Goal: Find specific page/section: Find specific page/section

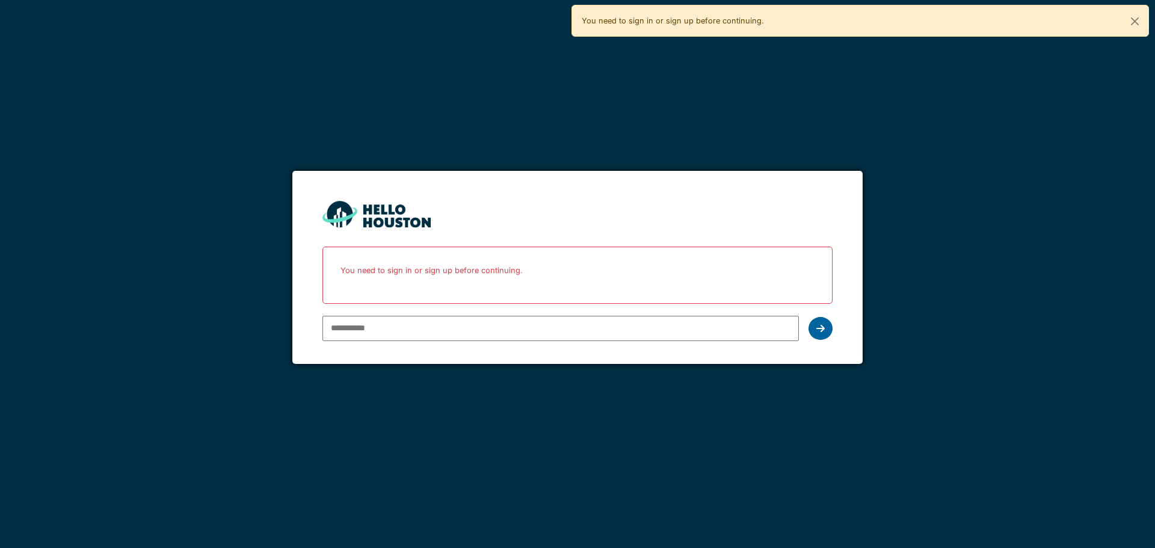
type input "**********"
click at [826, 332] on div at bounding box center [820, 328] width 24 height 23
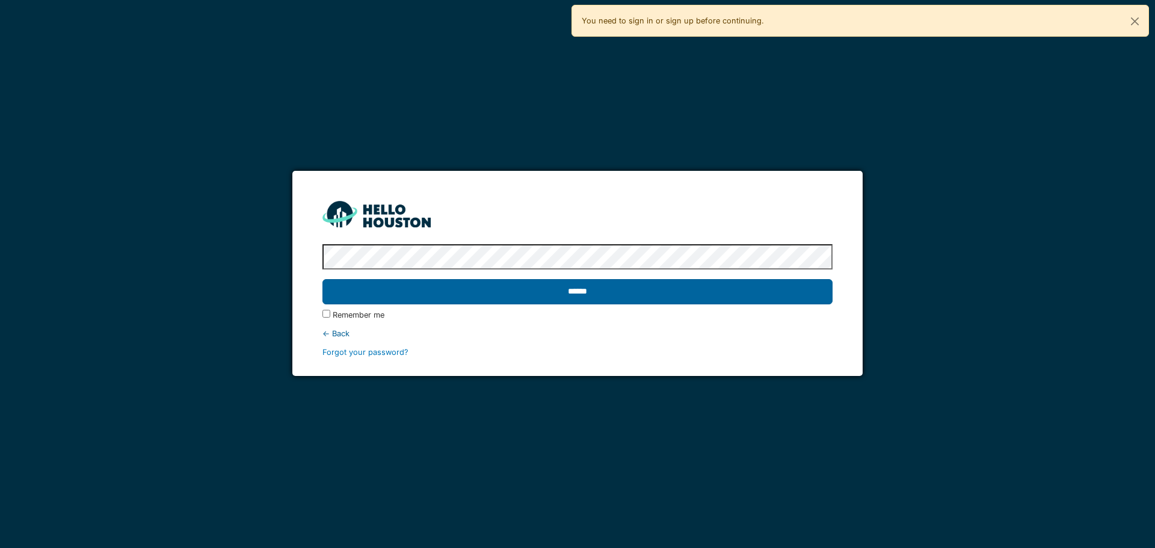
click at [617, 299] on input "******" at bounding box center [576, 291] width 509 height 25
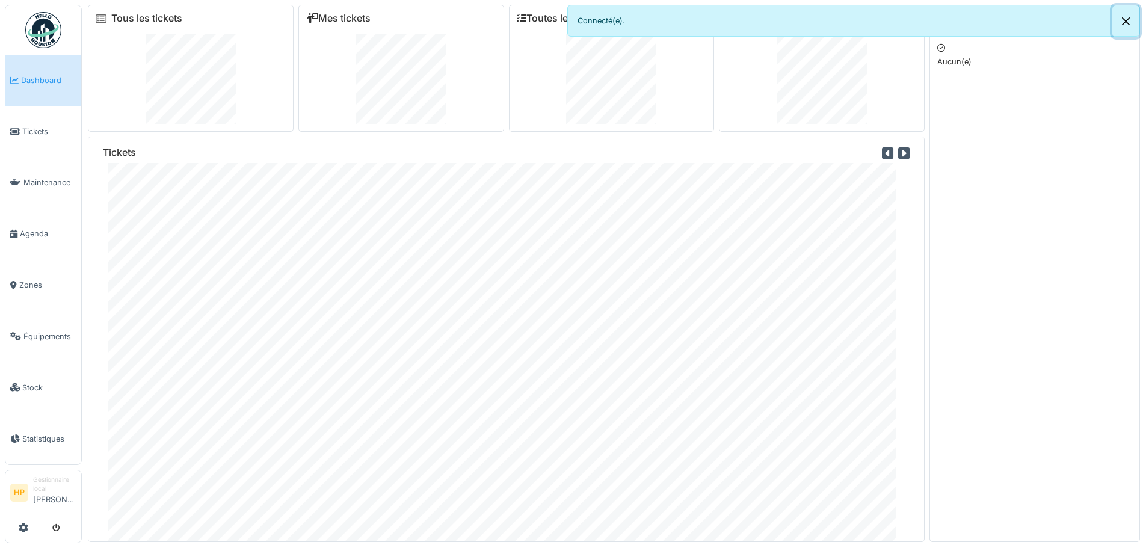
click at [1126, 22] on button "Close" at bounding box center [1125, 21] width 27 height 32
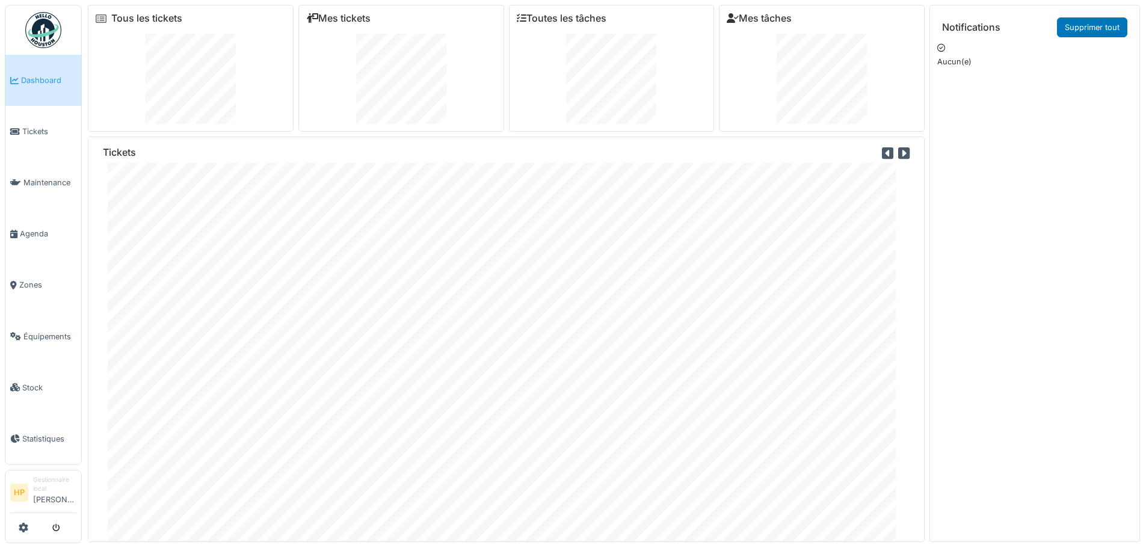
click at [825, 16] on h6 "Mes tâches" at bounding box center [821, 18] width 190 height 11
click at [584, 23] on link "Toutes les tâches" at bounding box center [562, 18] width 90 height 11
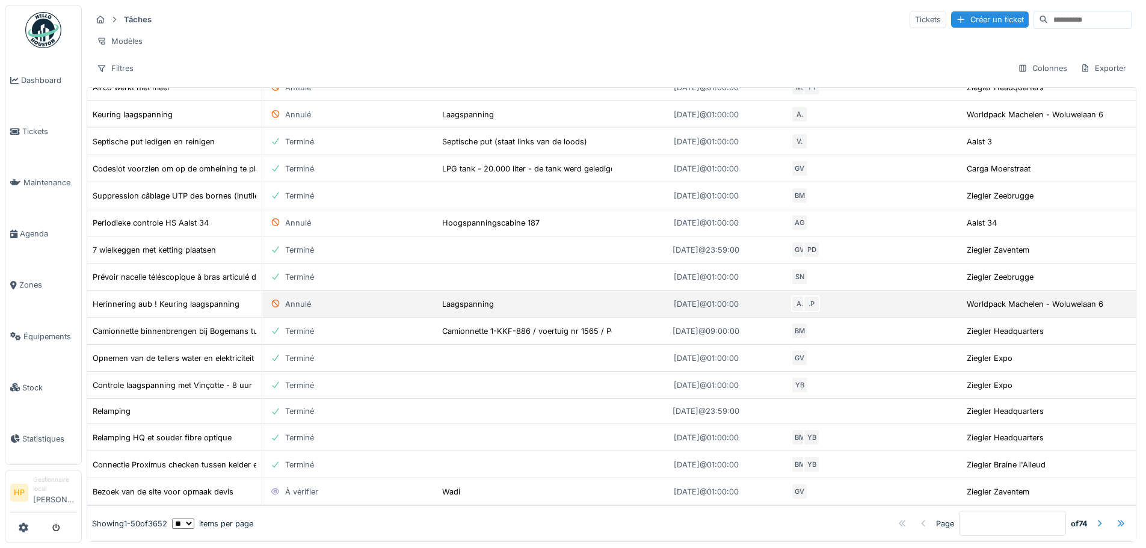
scroll to position [8, 0]
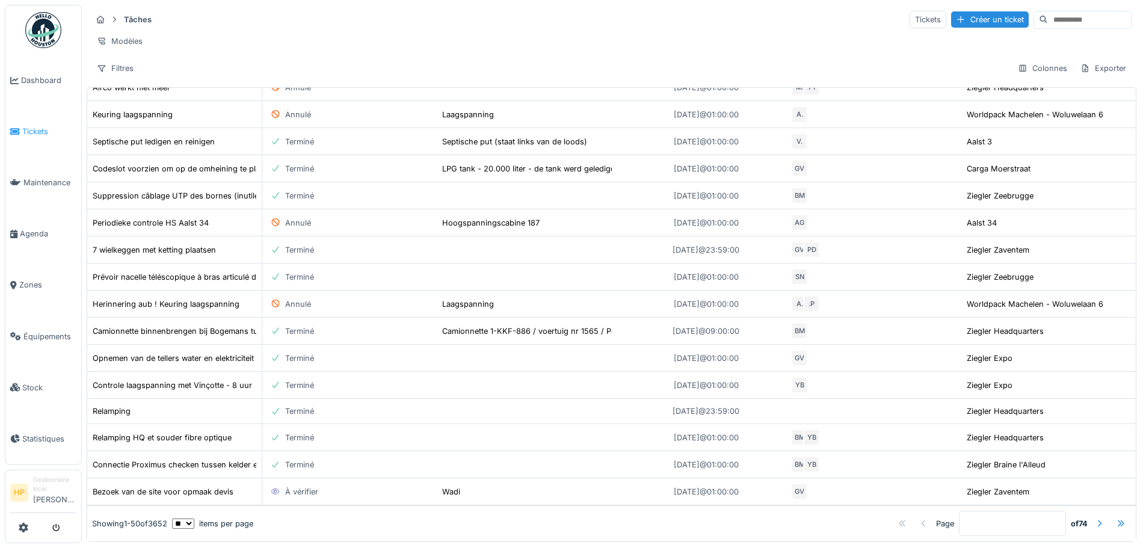
click at [19, 130] on icon at bounding box center [15, 131] width 10 height 8
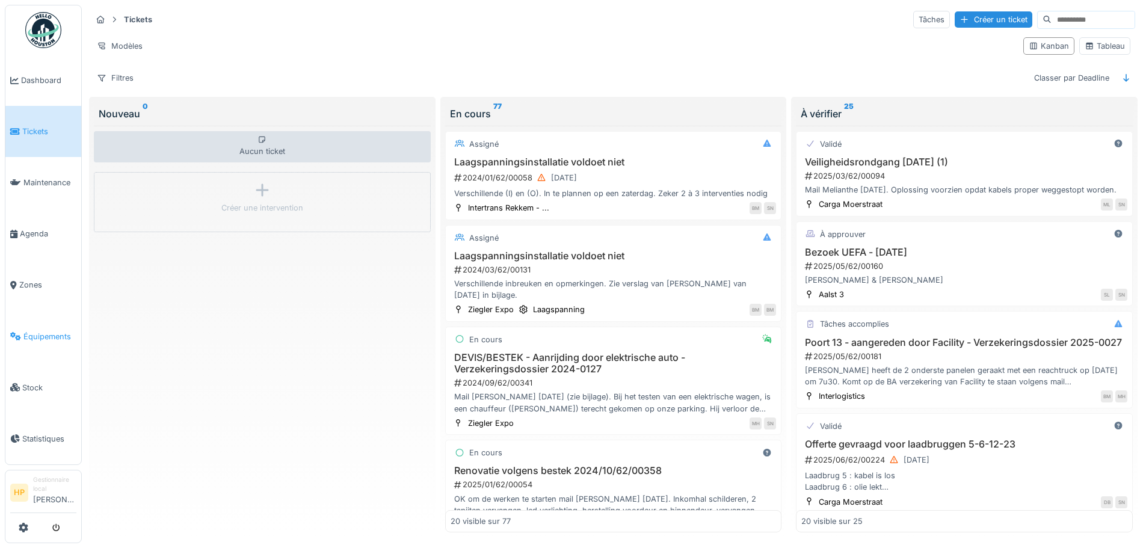
click at [41, 333] on span "Équipements" at bounding box center [49, 336] width 53 height 11
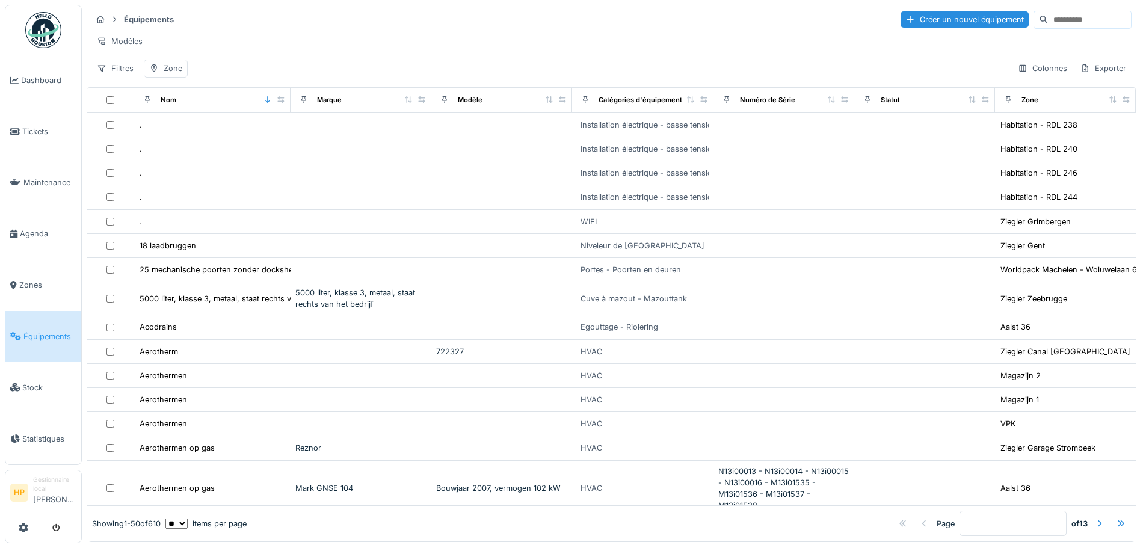
click at [146, 19] on strong "Équipements" at bounding box center [149, 19] width 60 height 11
click at [127, 46] on div "Modèles" at bounding box center [119, 40] width 57 height 17
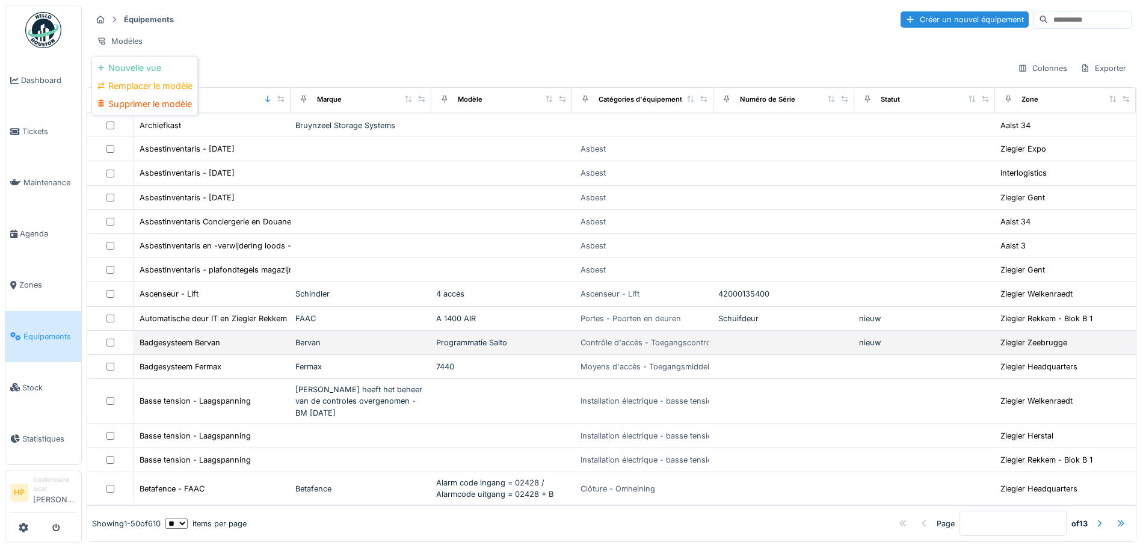
scroll to position [8, 0]
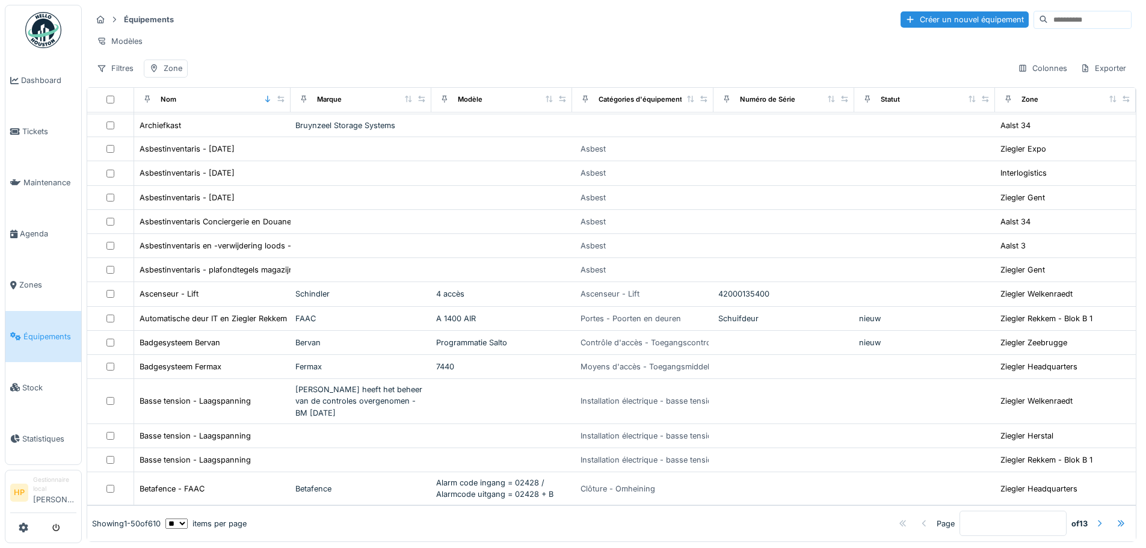
click at [1090, 515] on div at bounding box center [1099, 523] width 19 height 16
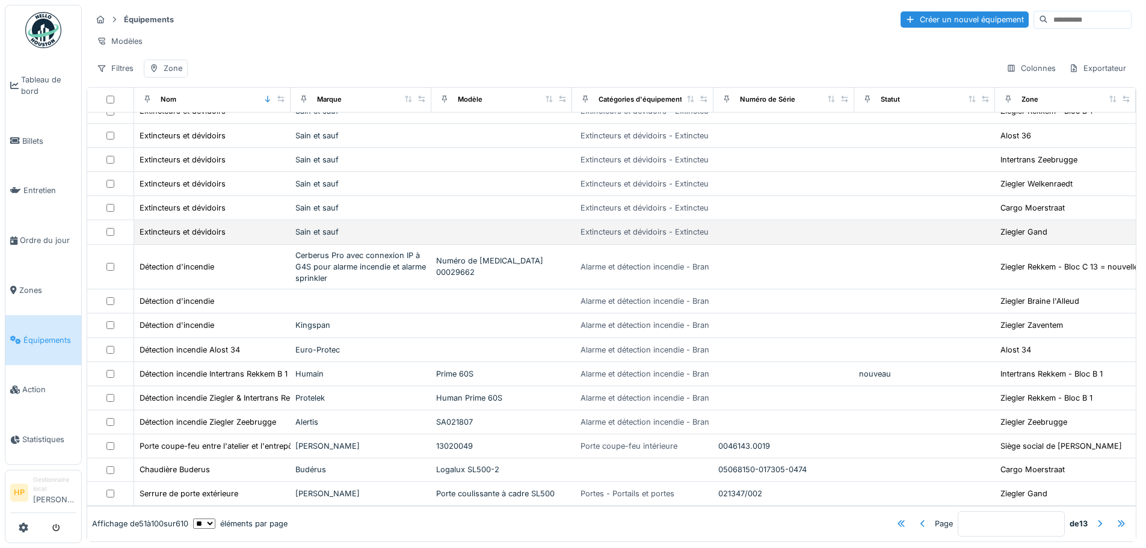
scroll to position [933, 0]
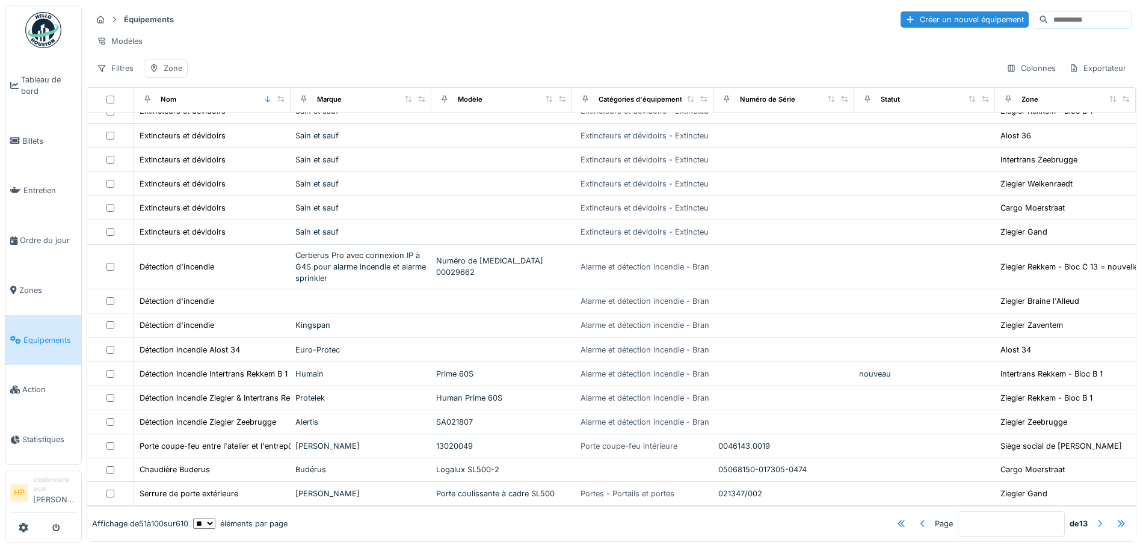
click at [1095, 518] on div at bounding box center [1100, 523] width 10 height 11
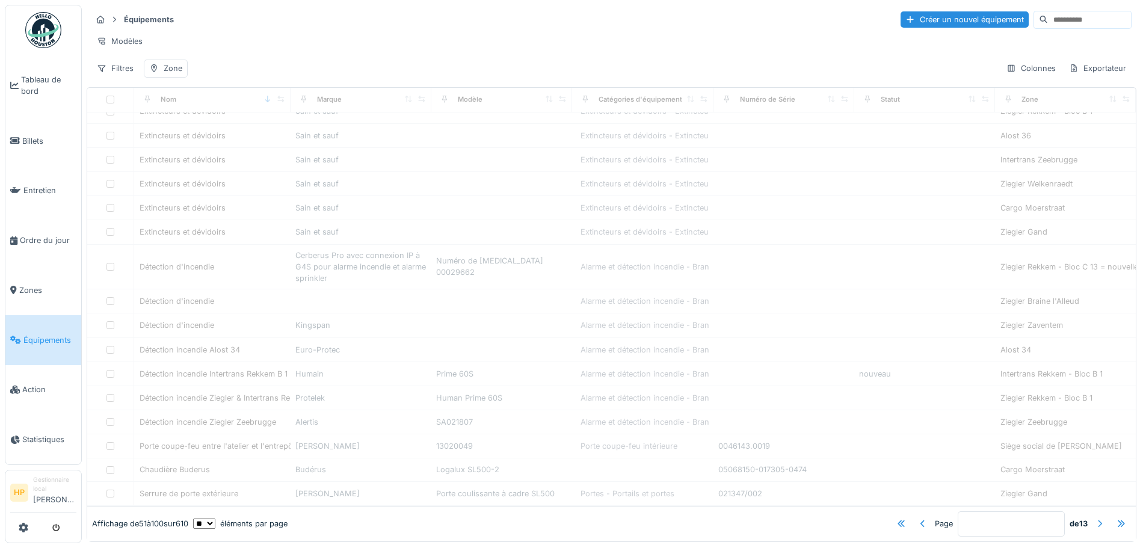
type input "*"
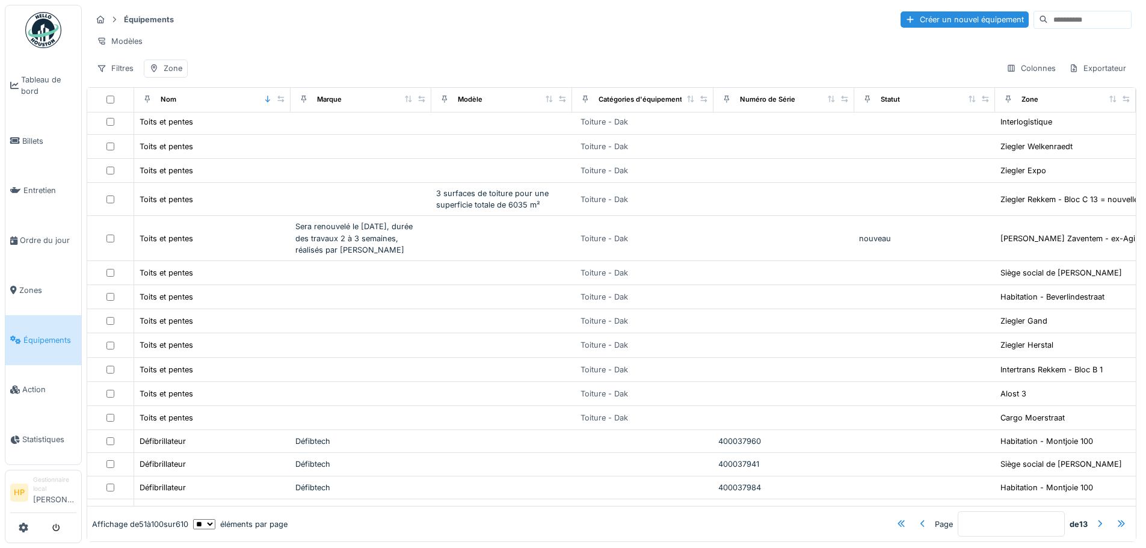
click at [998, 90] on th "Zone" at bounding box center [1065, 99] width 141 height 25
click at [1021, 98] on font "Zone" at bounding box center [1029, 99] width 17 height 8
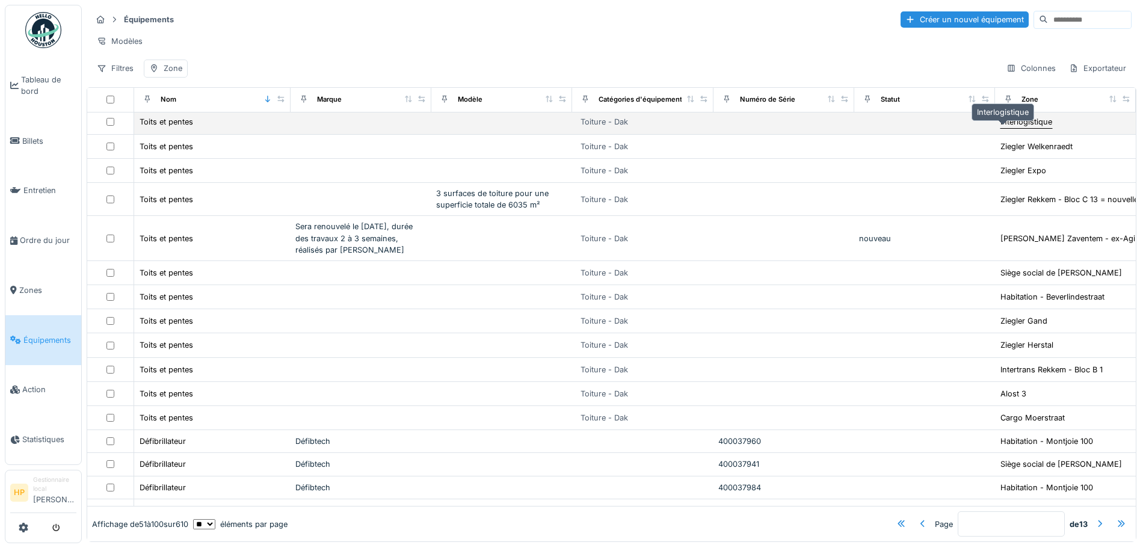
click at [1009, 124] on font "Interlogistique" at bounding box center [1026, 121] width 52 height 9
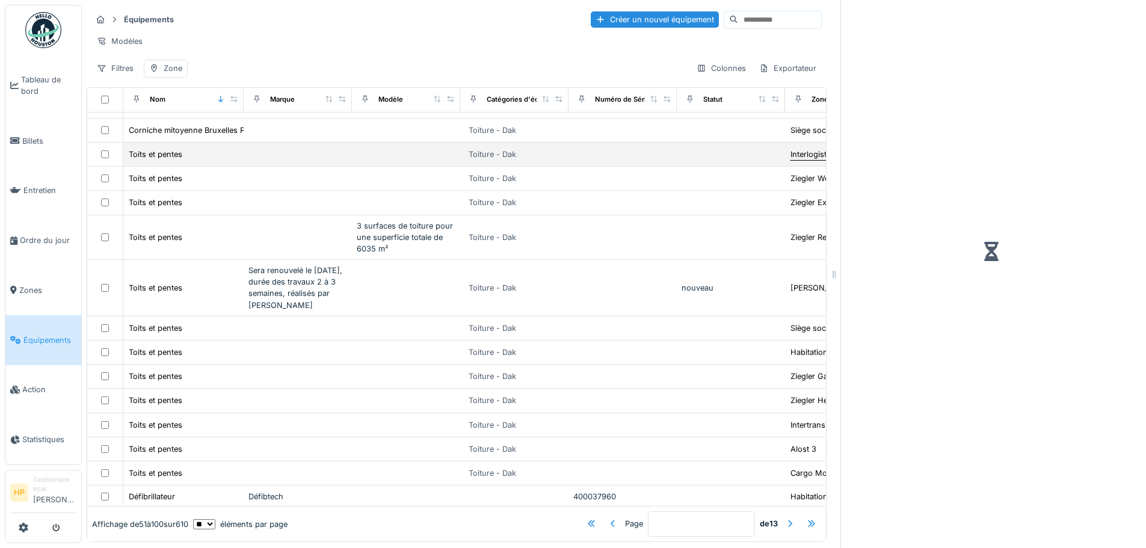
scroll to position [954, 0]
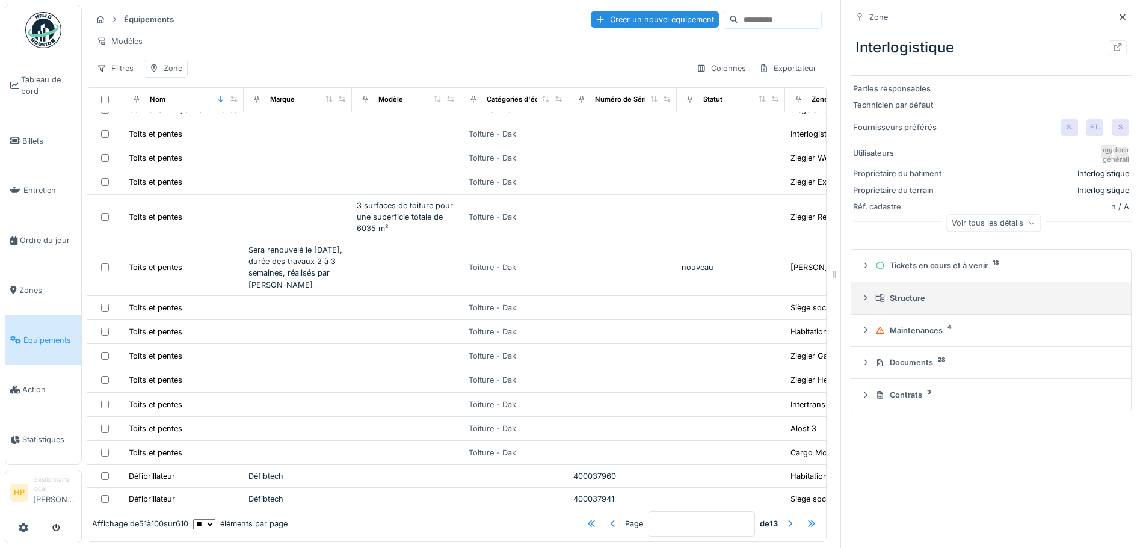
click at [895, 287] on summary "Structure" at bounding box center [991, 298] width 270 height 22
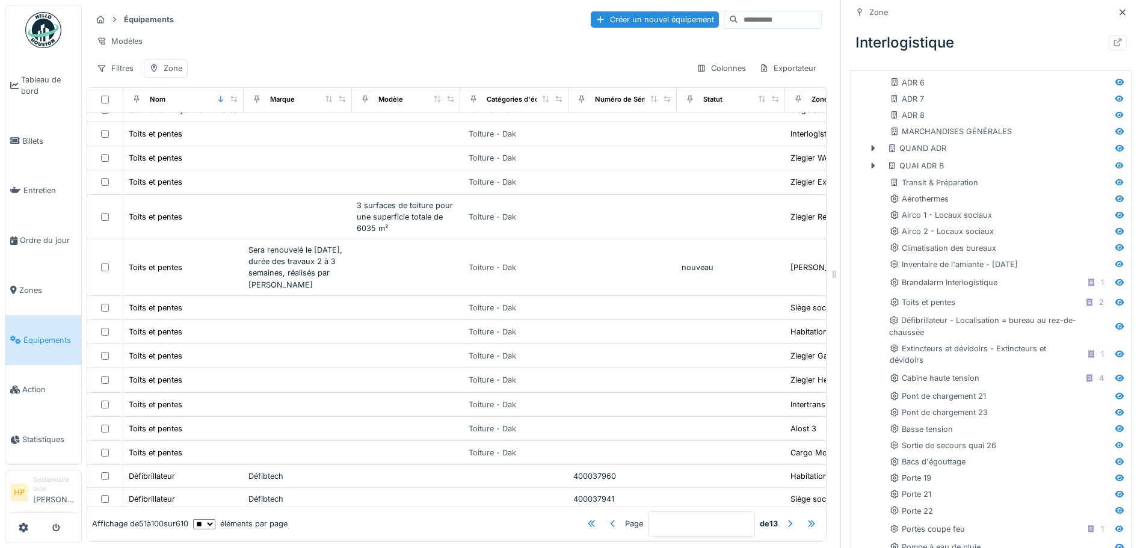
scroll to position [361, 0]
